Goal: Transaction & Acquisition: Subscribe to service/newsletter

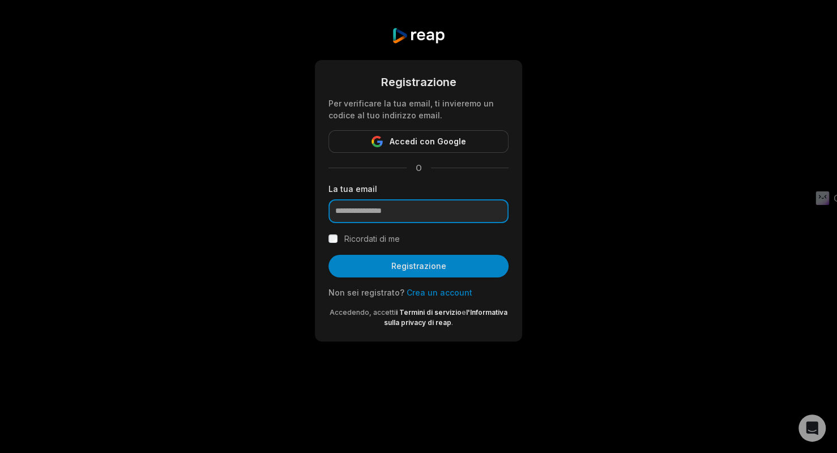
click at [420, 217] on input "email" at bounding box center [418, 211] width 180 height 24
click at [600, 220] on div "Registrazione Per verificare la tua email, ti invieremo un codice al tuo indiri…" at bounding box center [418, 184] width 837 height 369
click at [452, 216] on input "email" at bounding box center [418, 211] width 180 height 24
type input "**********"
drag, startPoint x: 458, startPoint y: 212, endPoint x: 281, endPoint y: 204, distance: 176.8
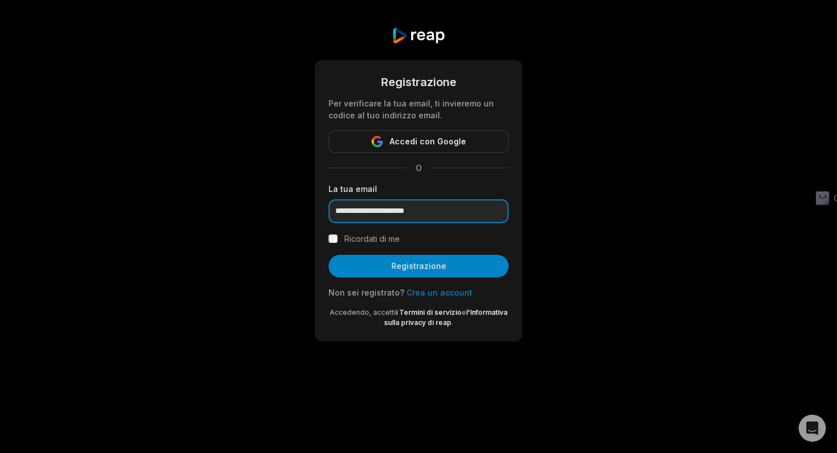
click at [281, 204] on div "**********" at bounding box center [418, 184] width 837 height 369
click at [421, 215] on input "email" at bounding box center [418, 211] width 180 height 24
click at [592, 219] on div "Registrazione Per verificare la tua email, ti invieremo un codice al tuo indiri…" at bounding box center [418, 184] width 837 height 369
click at [411, 211] on input "email" at bounding box center [418, 211] width 180 height 24
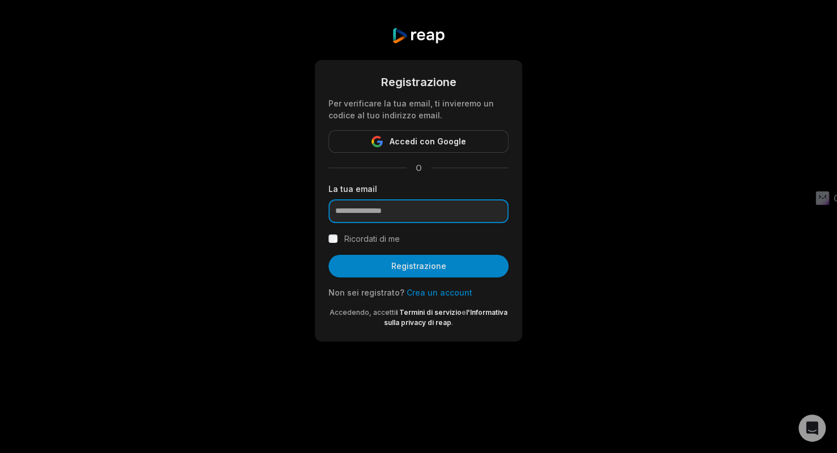
click at [369, 207] on input "email" at bounding box center [418, 211] width 180 height 24
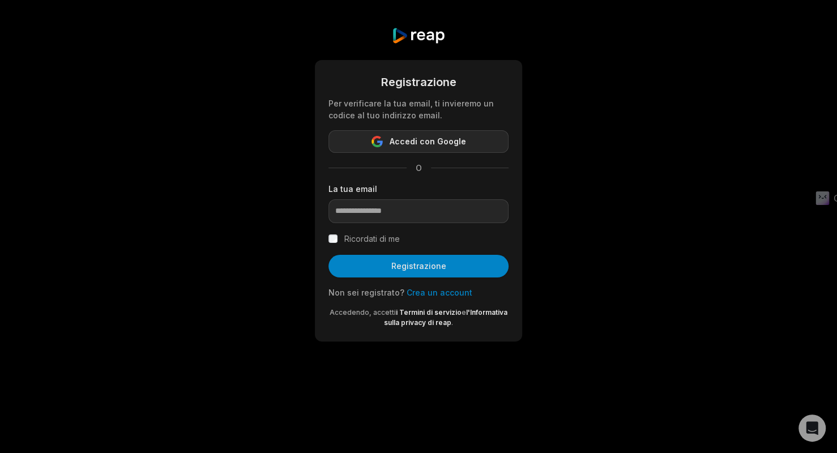
click at [421, 140] on font "Accedi con Google" at bounding box center [428, 141] width 76 height 10
